Goal: Find specific page/section: Find specific page/section

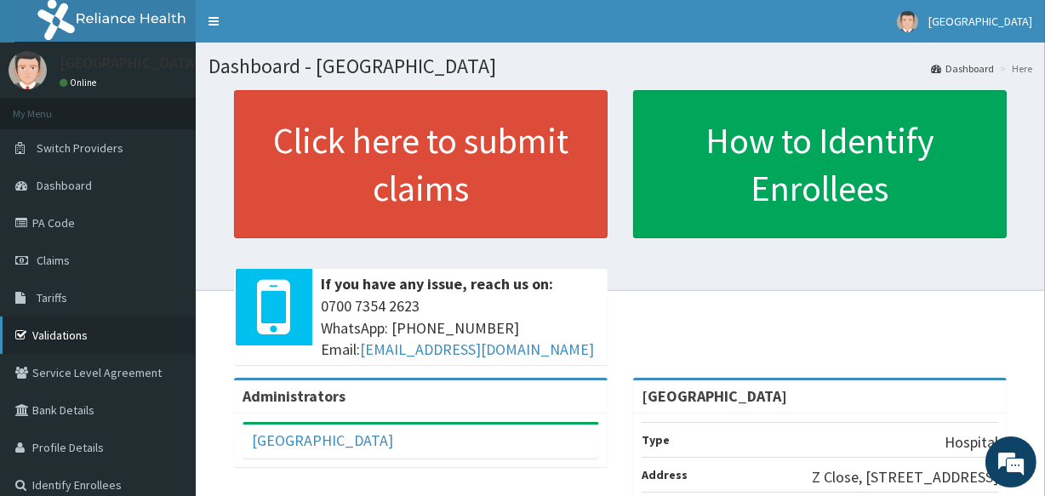
click at [60, 332] on link "Validations" at bounding box center [98, 334] width 196 height 37
click at [87, 325] on link "Validations" at bounding box center [98, 334] width 196 height 37
click at [94, 328] on link "Validations" at bounding box center [98, 334] width 196 height 37
click at [81, 336] on link "Validations" at bounding box center [98, 334] width 196 height 37
